Goal: Information Seeking & Learning: Learn about a topic

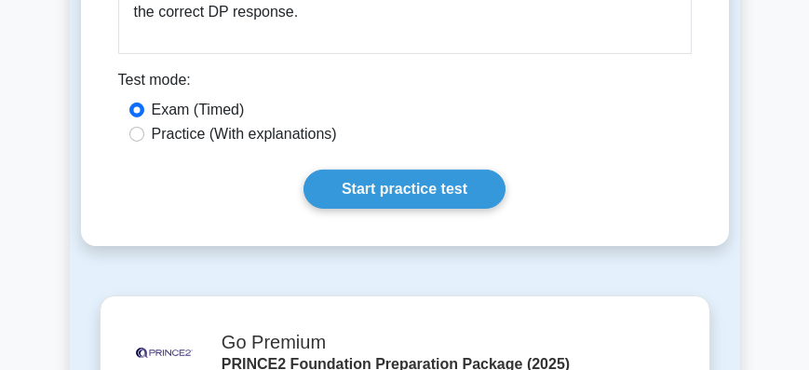
scroll to position [3193, 0]
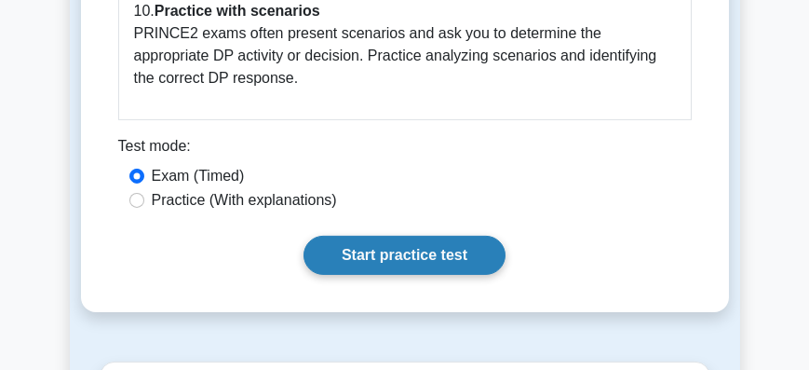
click at [359, 236] on link "Start practice test" at bounding box center [405, 255] width 202 height 39
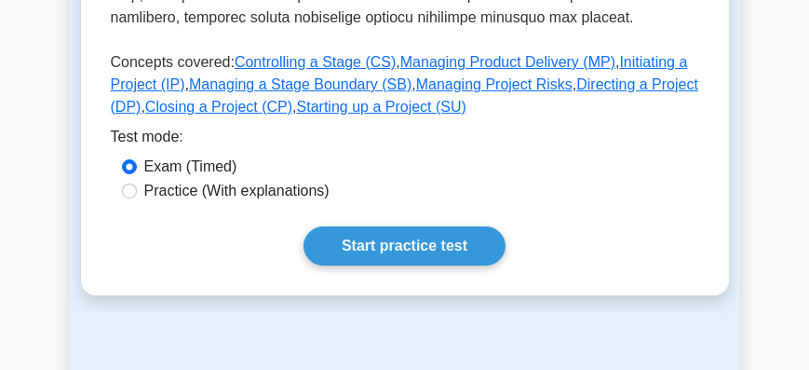
scroll to position [957, 0]
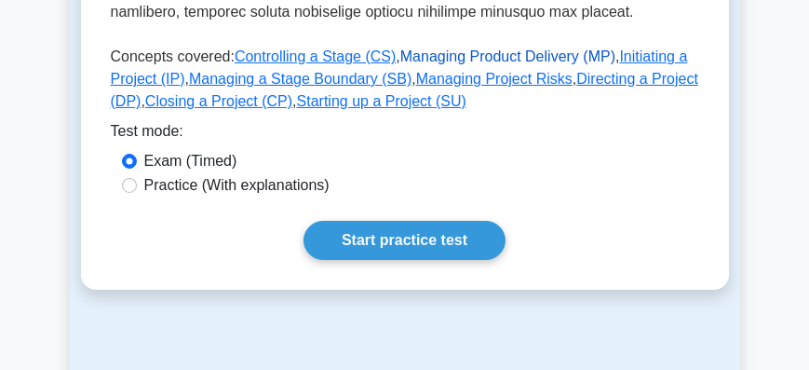
click at [442, 48] on link "Managing Product Delivery (MP)" at bounding box center [507, 56] width 215 height 16
